Goal: Task Accomplishment & Management: Use online tool/utility

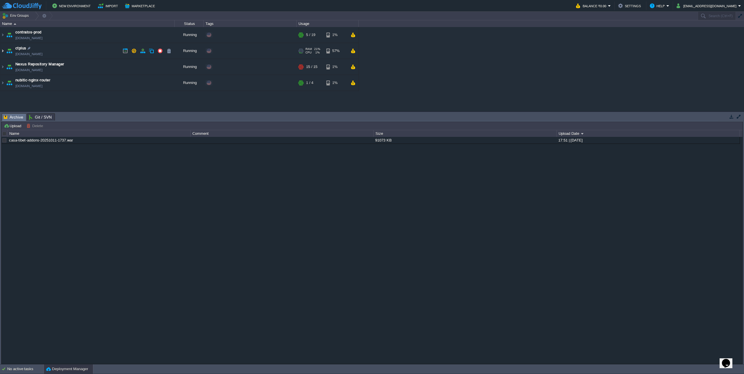
click at [1, 51] on img at bounding box center [2, 51] width 5 height 16
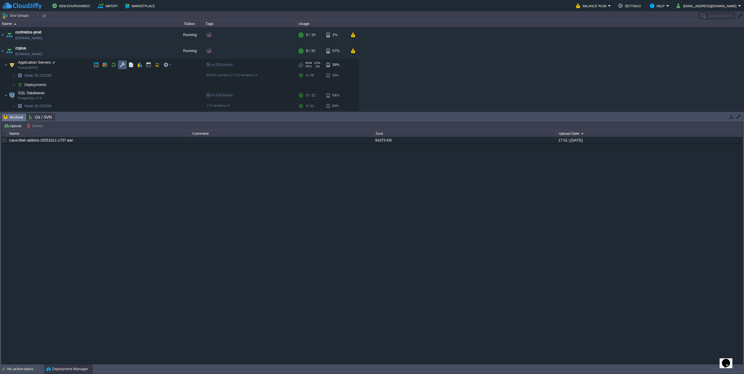
click at [126, 64] on td at bounding box center [122, 64] width 9 height 9
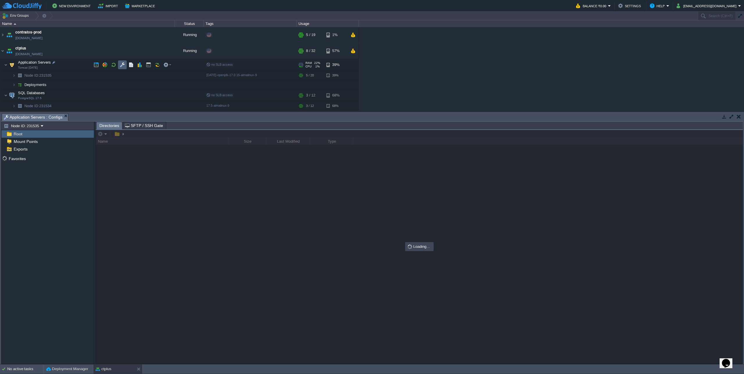
click at [126, 64] on td at bounding box center [122, 64] width 9 height 9
click at [131, 64] on button "button" at bounding box center [130, 64] width 5 height 5
click at [64, 118] on em "Application Servers : Configs" at bounding box center [36, 117] width 64 height 7
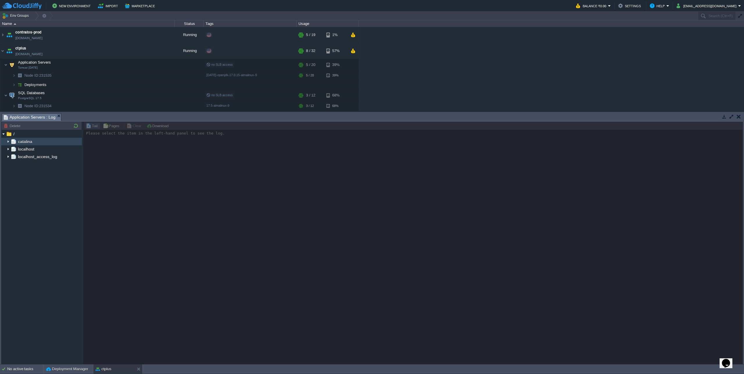
click at [6, 142] on img at bounding box center [8, 142] width 5 height 8
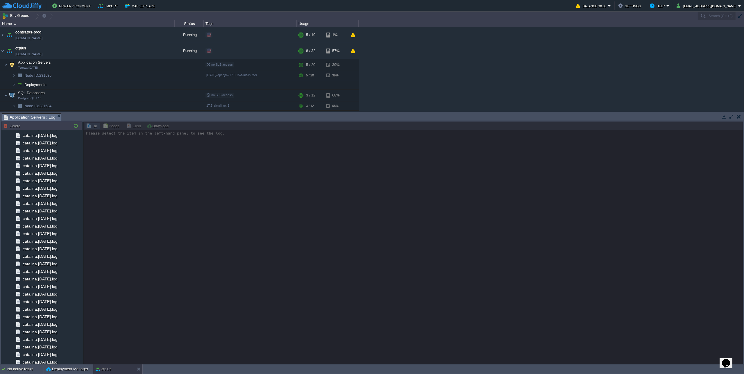
scroll to position [492, 0]
click at [46, 348] on div "catalina.out" at bounding box center [41, 345] width 81 height 8
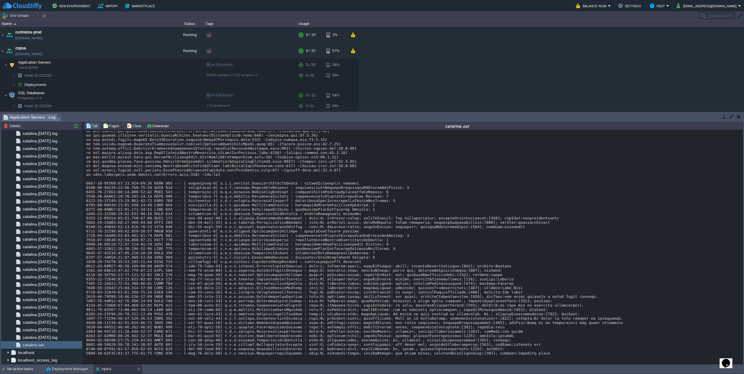
scroll to position [5012, 0]
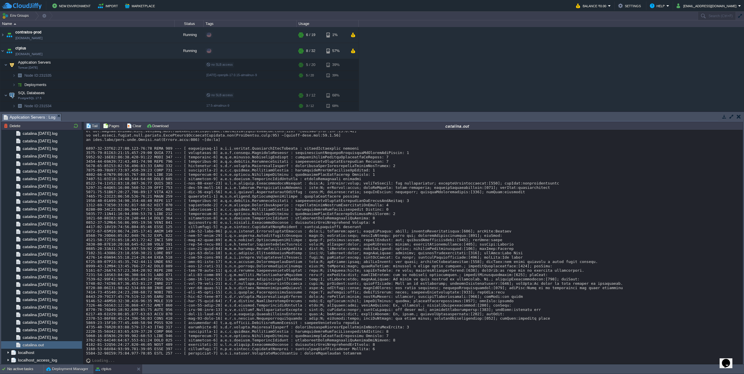
scroll to position [4934, 0]
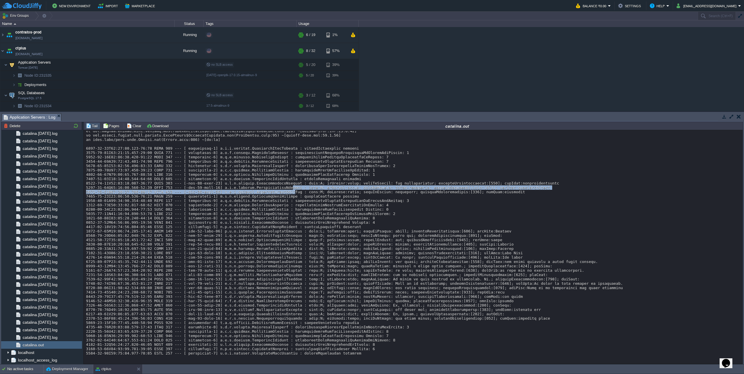
drag, startPoint x: 291, startPoint y: 272, endPoint x: 294, endPoint y: 277, distance: 5.9
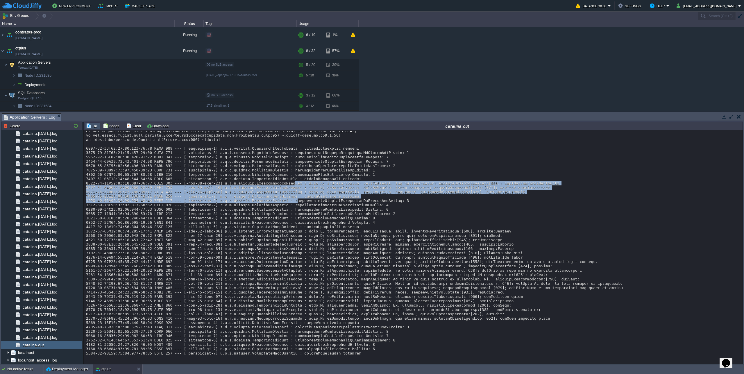
drag, startPoint x: 294, startPoint y: 268, endPoint x: 296, endPoint y: 287, distance: 19.3
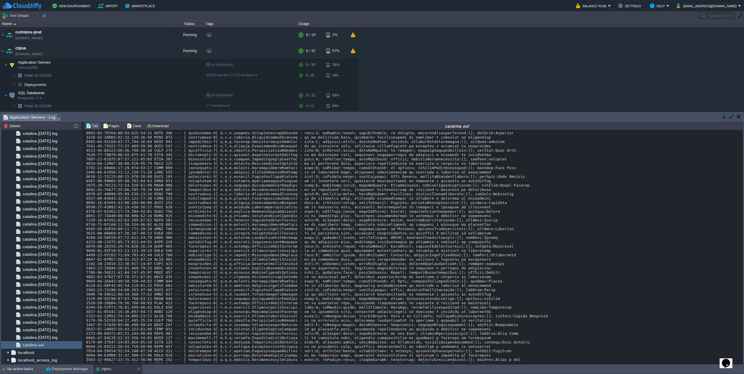
scroll to position [0, 0]
click at [111, 127] on button "Pages" at bounding box center [112, 125] width 18 height 5
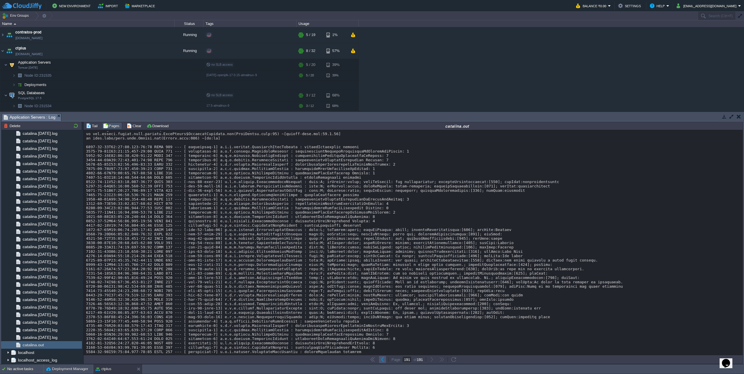
click at [385, 361] on td at bounding box center [382, 359] width 7 height 7
type input "190"
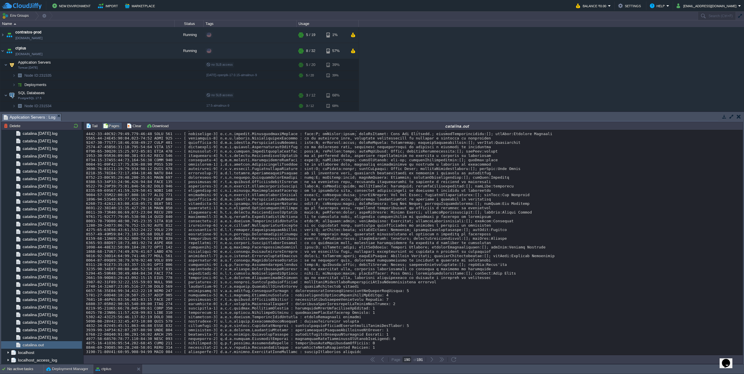
scroll to position [5044, 0]
click at [98, 127] on button "Tail" at bounding box center [92, 125] width 13 height 5
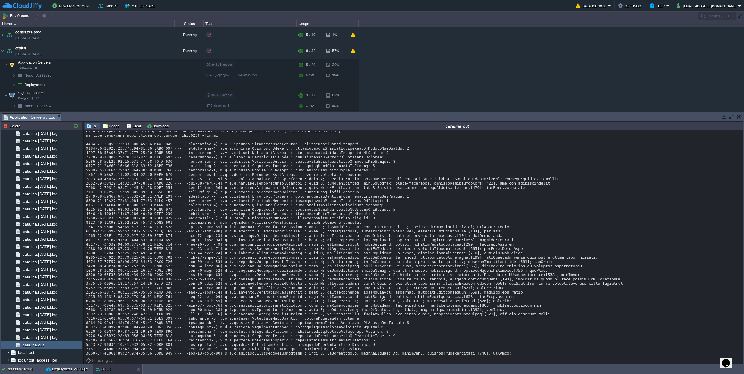
scroll to position [5017, 0]
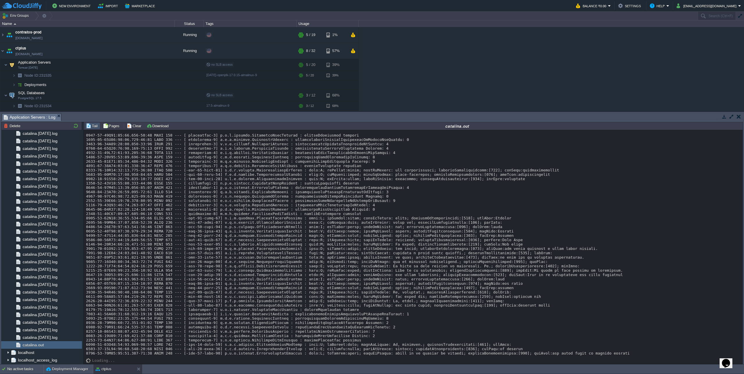
scroll to position [5023, 0]
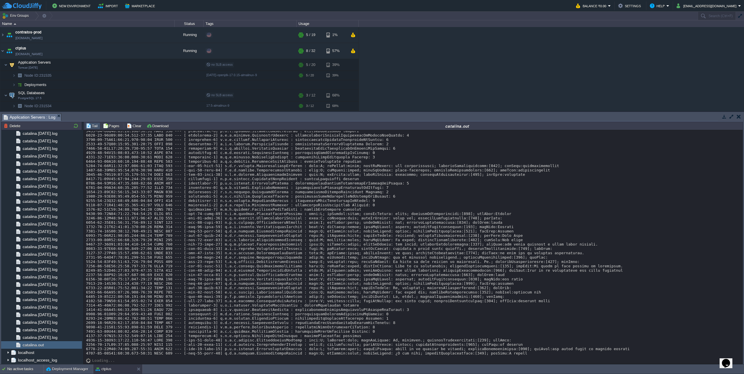
scroll to position [5033, 0]
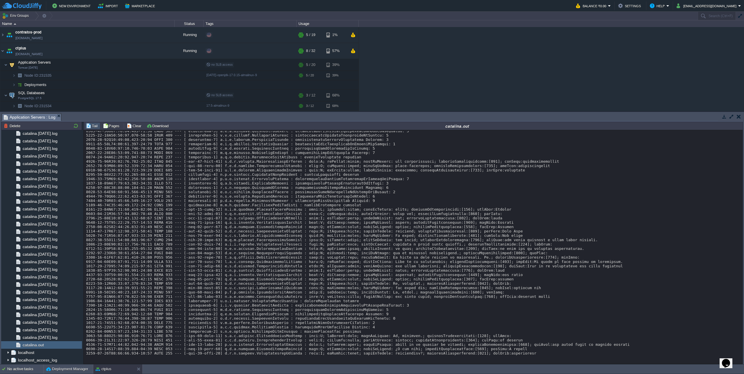
click at [6, 97] on img at bounding box center [5, 96] width 3 height 12
click at [127, 96] on td at bounding box center [131, 95] width 9 height 9
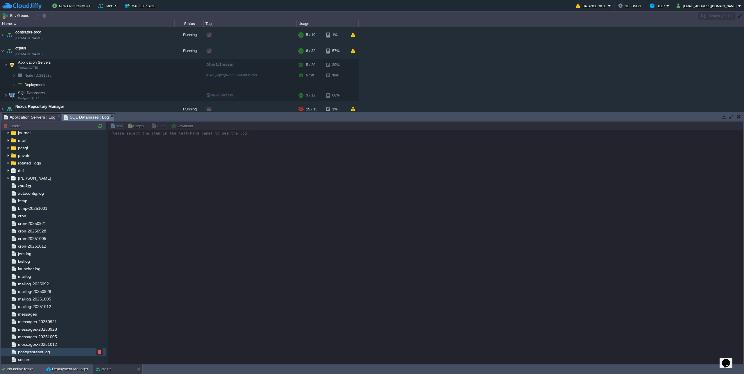
scroll to position [0, 0]
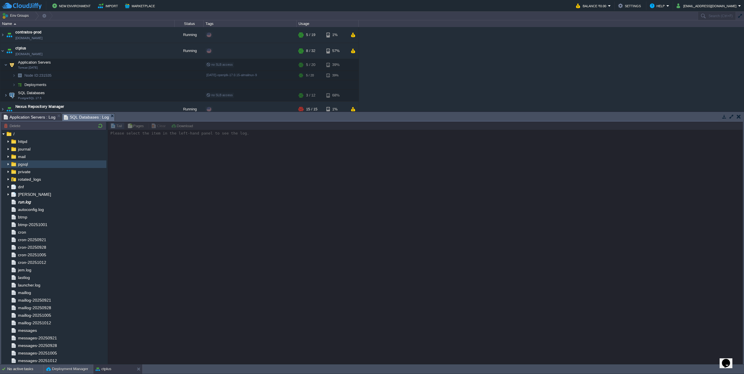
click at [8, 165] on img at bounding box center [8, 164] width 5 height 8
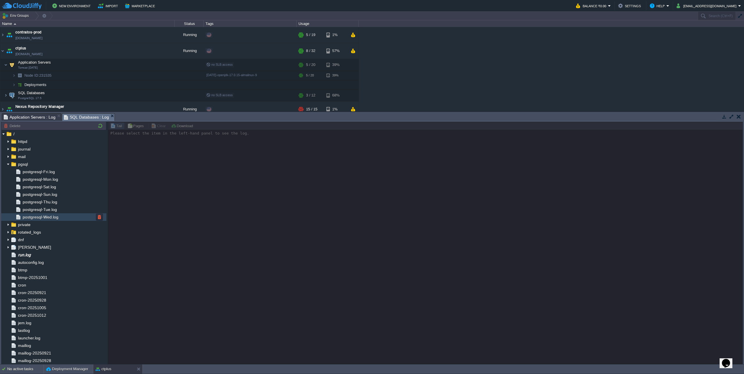
click at [56, 217] on span "postgresql-Wed.log" at bounding box center [41, 216] width 38 height 5
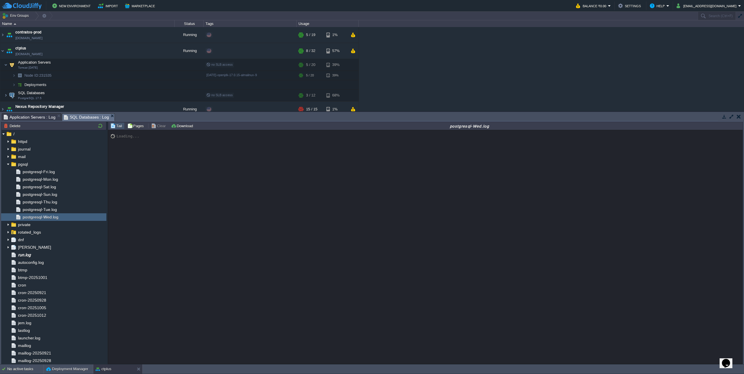
scroll to position [184, 0]
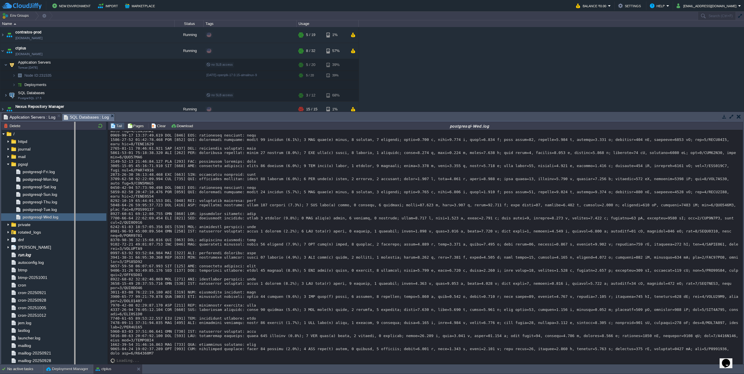
drag, startPoint x: 107, startPoint y: 277, endPoint x: 69, endPoint y: 277, distance: 37.8
click at [69, 277] on body "New Environment Import Marketplace Bonus ₹0.00 Upgrade Account Balance ₹0.00 Se…" at bounding box center [372, 187] width 744 height 374
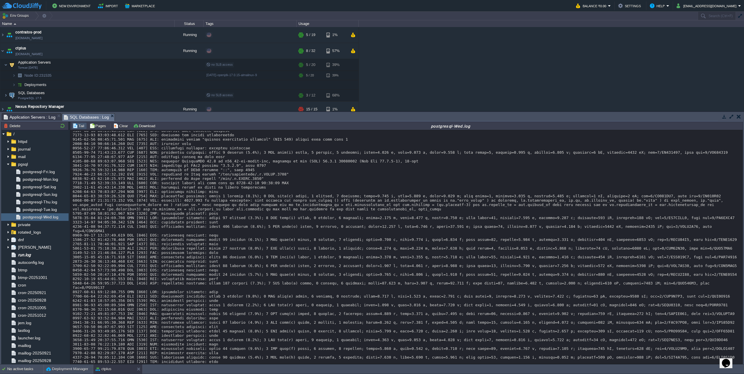
scroll to position [0, 0]
click at [126, 232] on div at bounding box center [406, 262] width 667 height 262
click at [43, 212] on span "postgresql-Tue.log" at bounding box center [40, 209] width 36 height 5
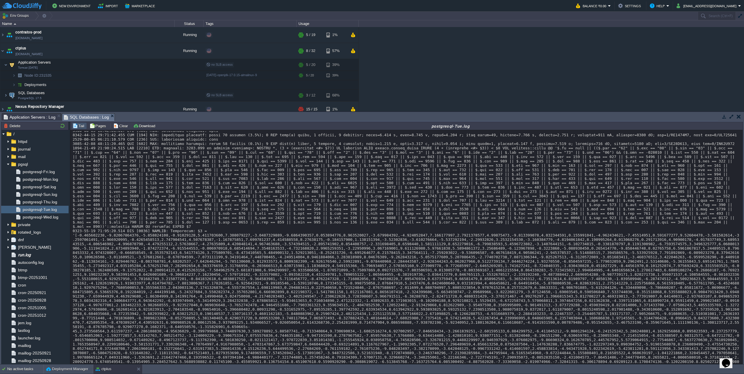
scroll to position [176, 0]
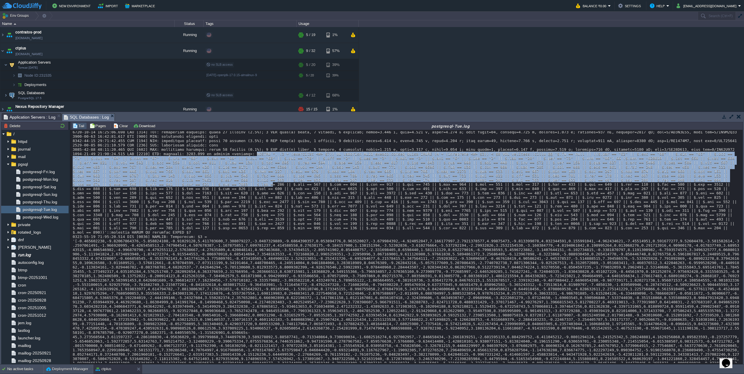
drag, startPoint x: 256, startPoint y: 194, endPoint x: 273, endPoint y: 231, distance: 41.5
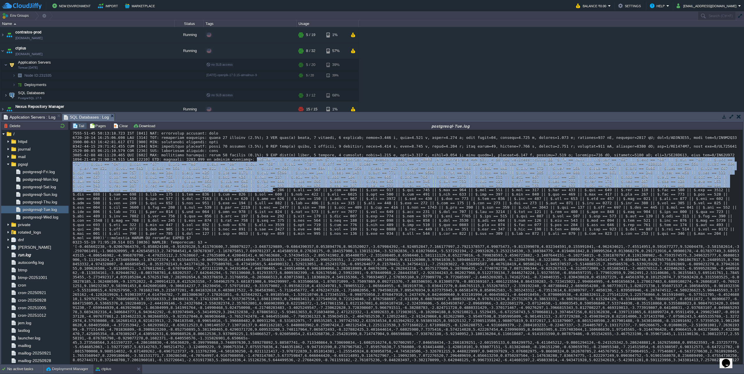
scroll to position [184, 0]
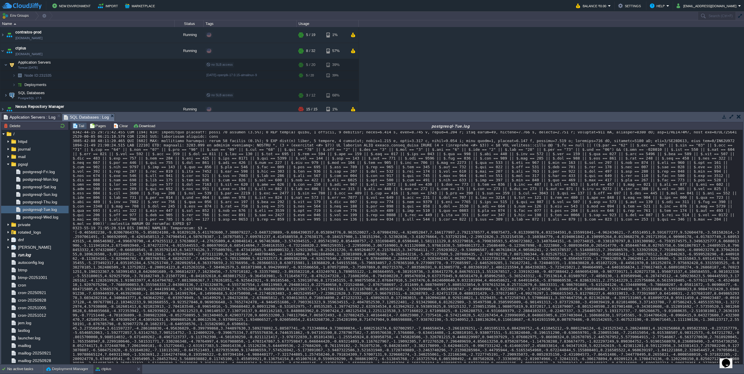
click at [49, 180] on span "postgresql-Mon.log" at bounding box center [40, 179] width 37 height 5
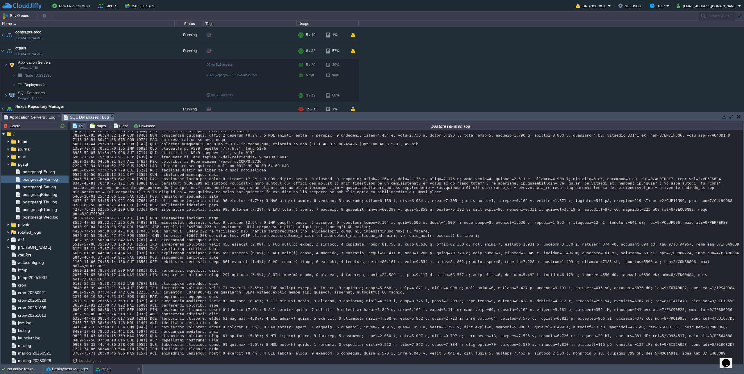
scroll to position [0, 0]
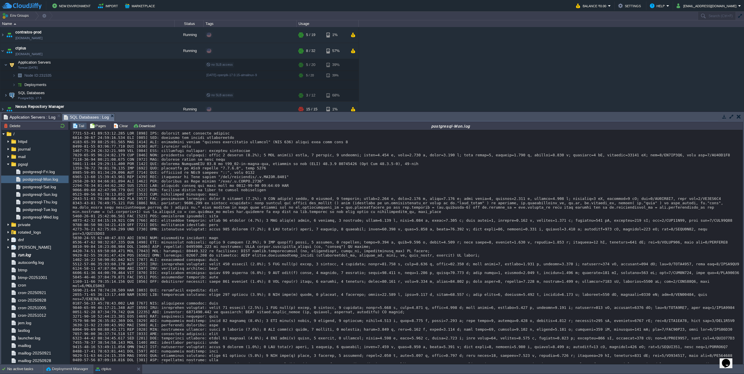
click at [462, 229] on div at bounding box center [406, 253] width 667 height 244
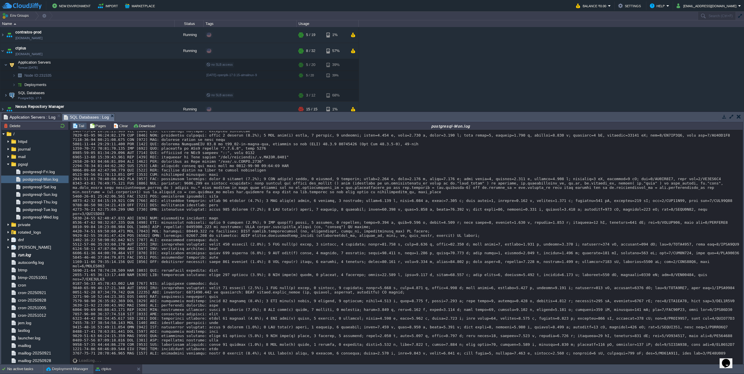
scroll to position [69, 0]
click at [42, 195] on span "postgresql-Sun.log" at bounding box center [40, 194] width 37 height 5
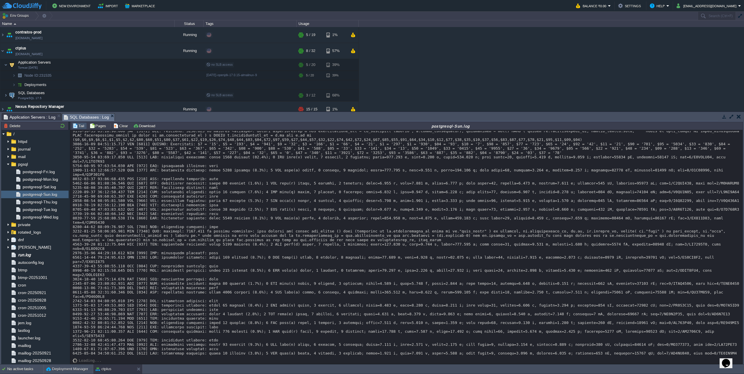
scroll to position [2297, 0]
click at [41, 175] on div "postgresql-Fri.log" at bounding box center [34, 172] width 67 height 8
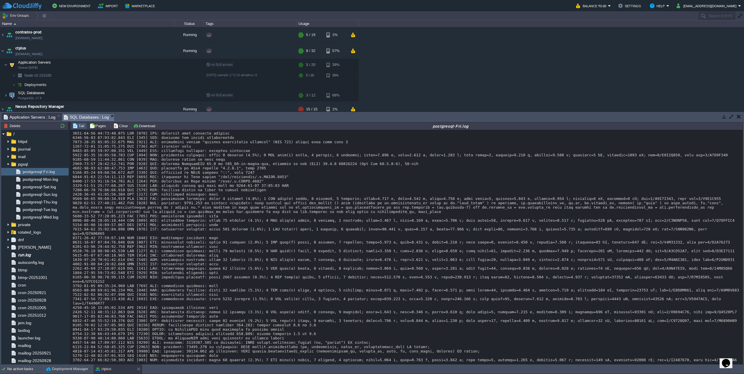
scroll to position [268, 0]
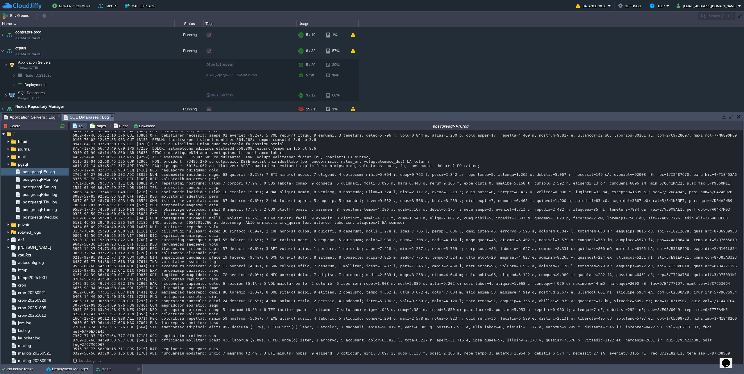
click at [497, 263] on div at bounding box center [406, 151] width 667 height 410
click at [33, 115] on span "Application Servers : Log" at bounding box center [30, 117] width 52 height 7
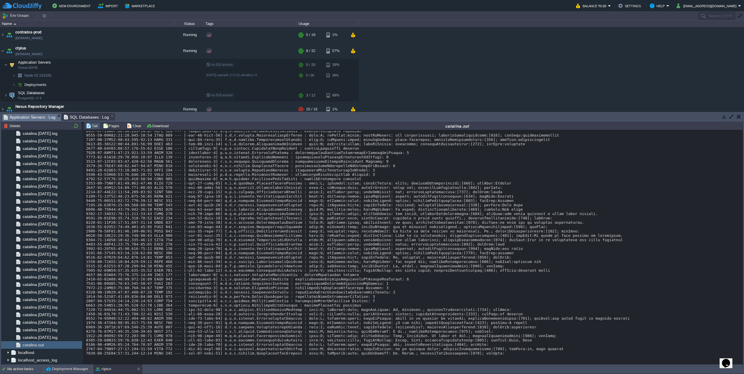
scroll to position [5064, 0]
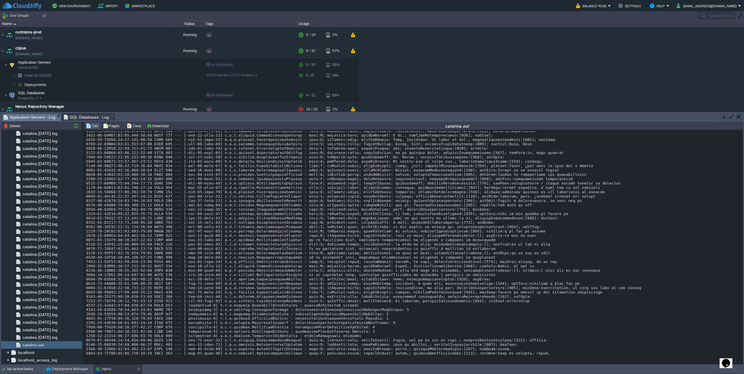
scroll to position [5300, 0]
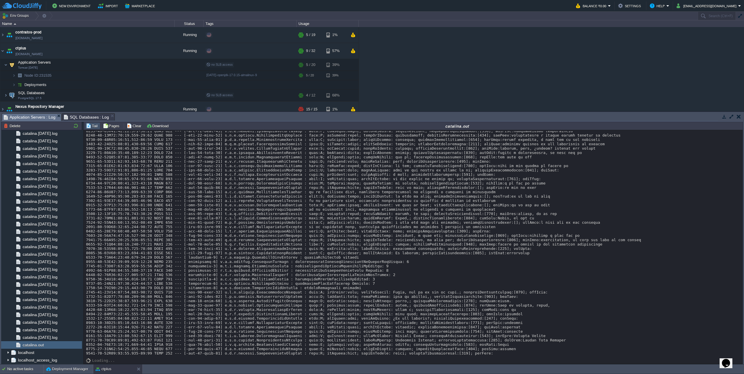
scroll to position [5363, 0]
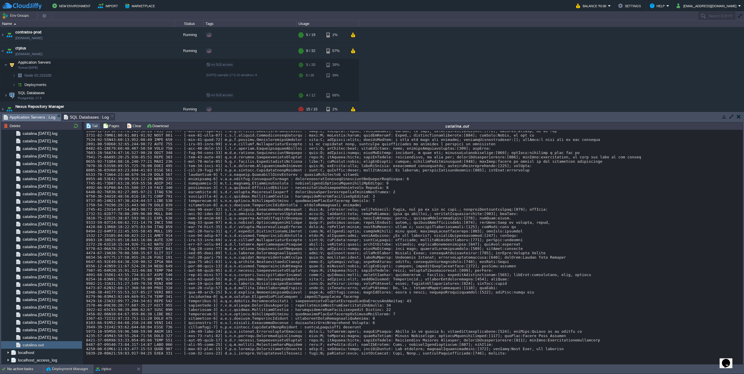
scroll to position [5457, 0]
